Goal: Go to known website: Access a specific website the user already knows

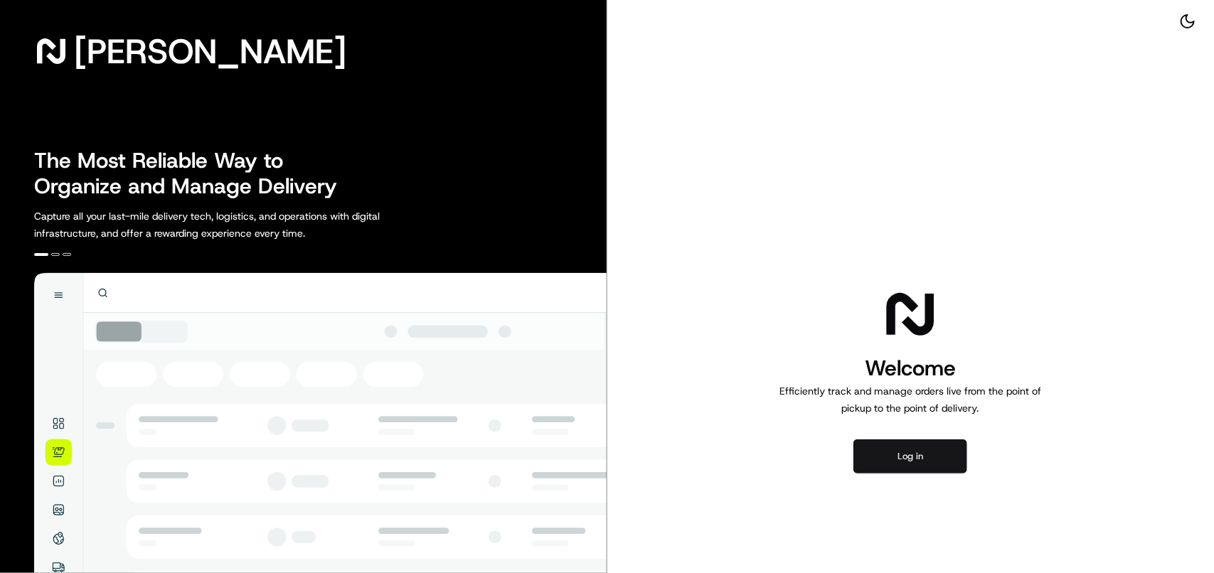
click at [913, 457] on button "Log in" at bounding box center [911, 457] width 114 height 34
